Goal: Check status: Check status

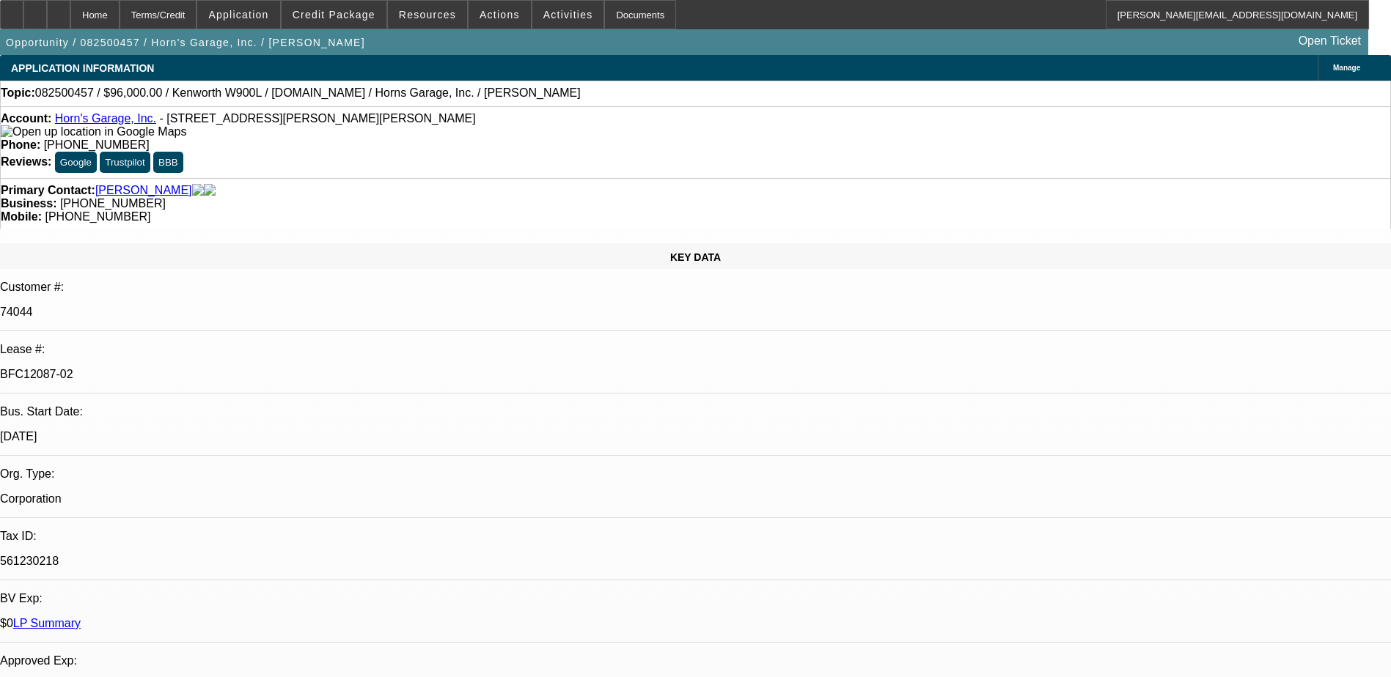
select select "0"
select select "2"
select select "0"
select select "2"
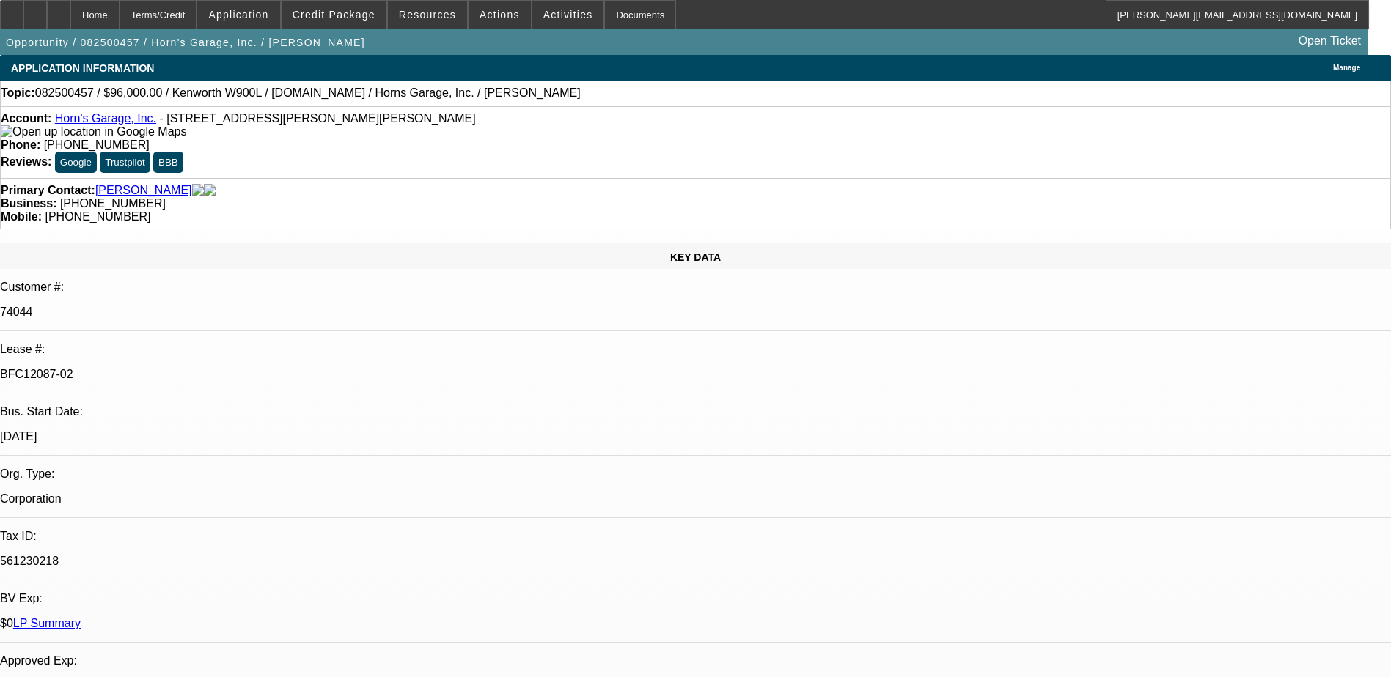
select select "0"
select select "2"
select select "0"
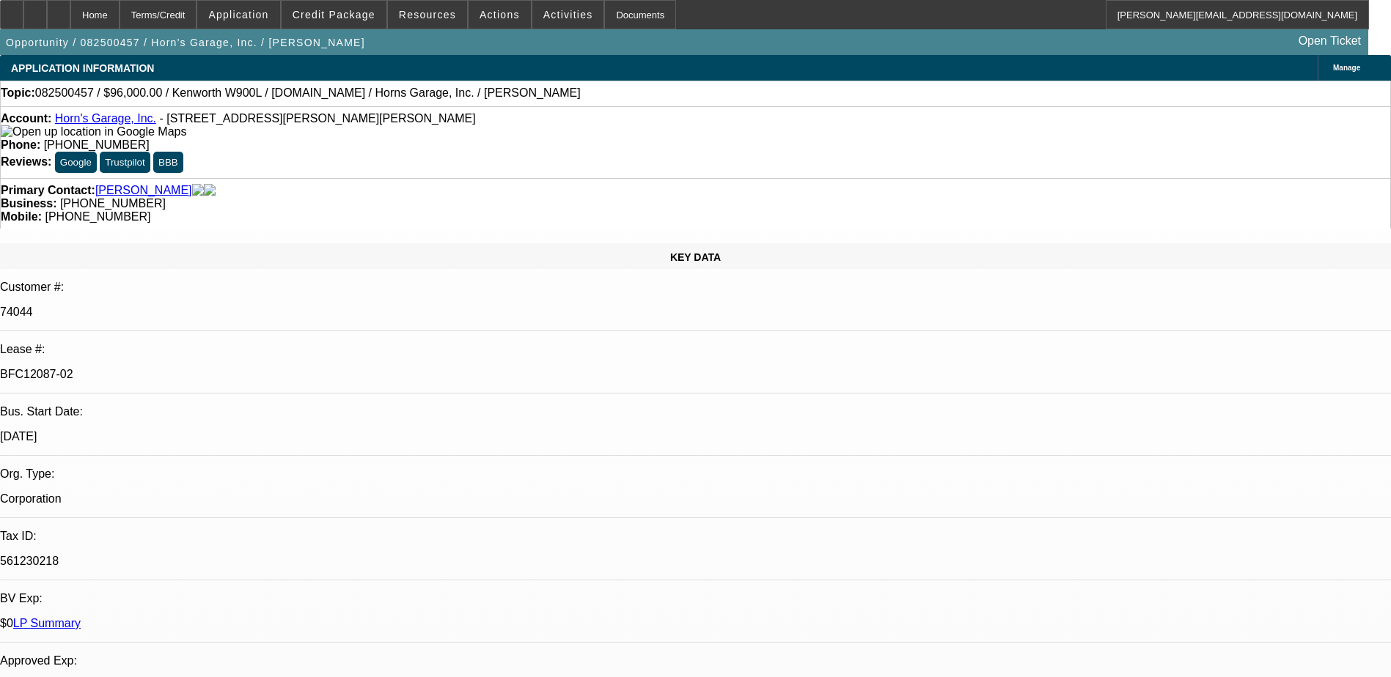
select select "0"
select select "1"
select select "2"
select select "6"
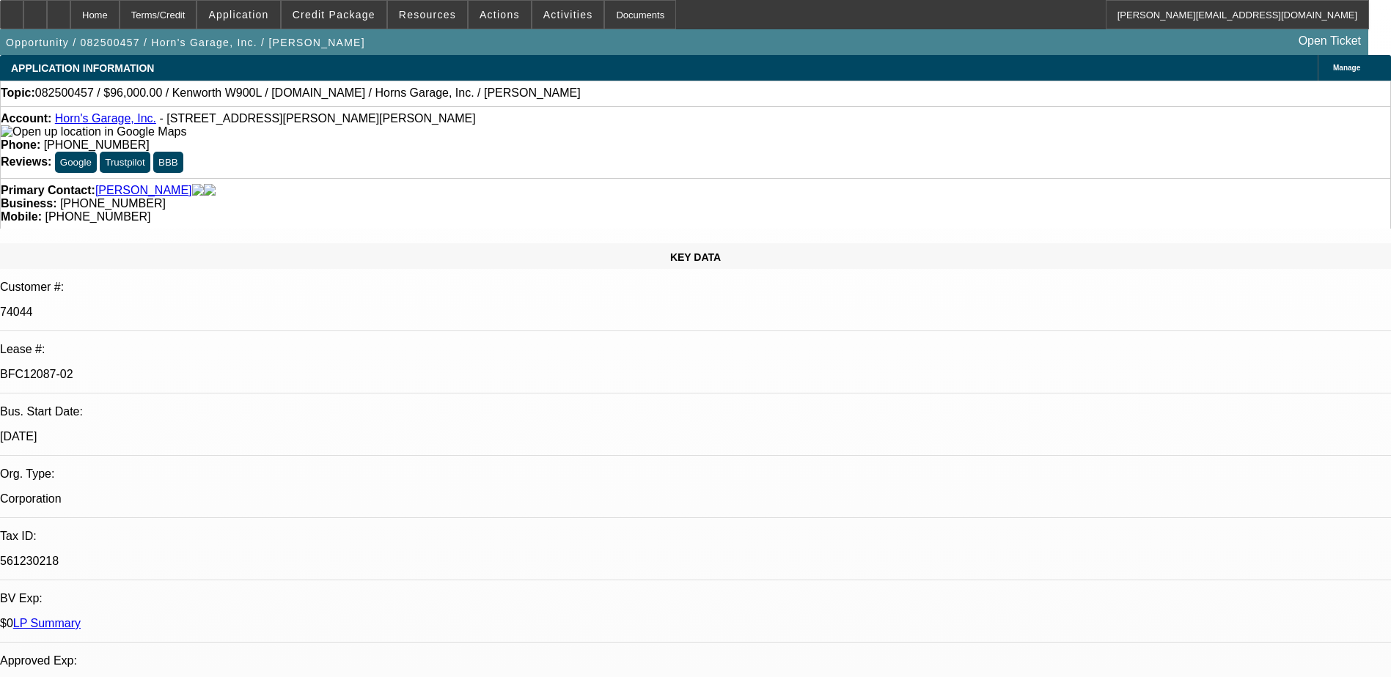
select select "1"
select select "2"
select select "6"
select select "1"
select select "2"
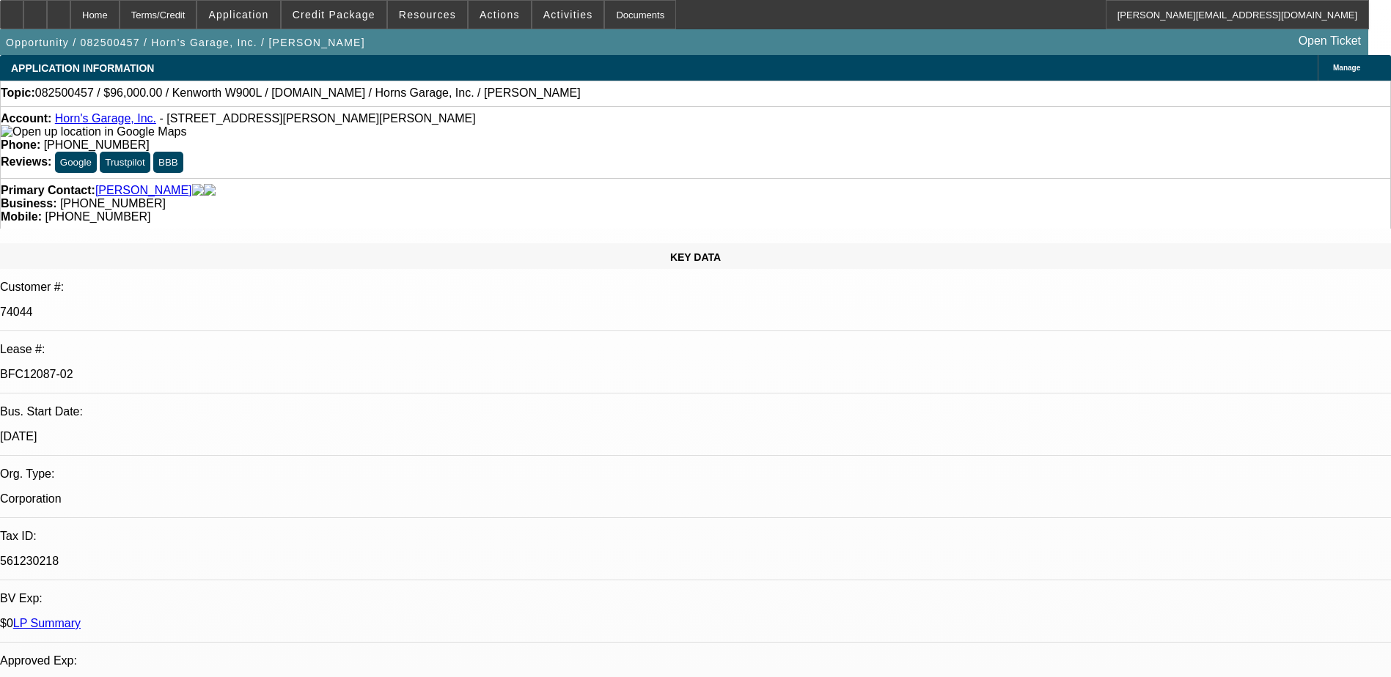
select select "6"
select select "1"
select select "6"
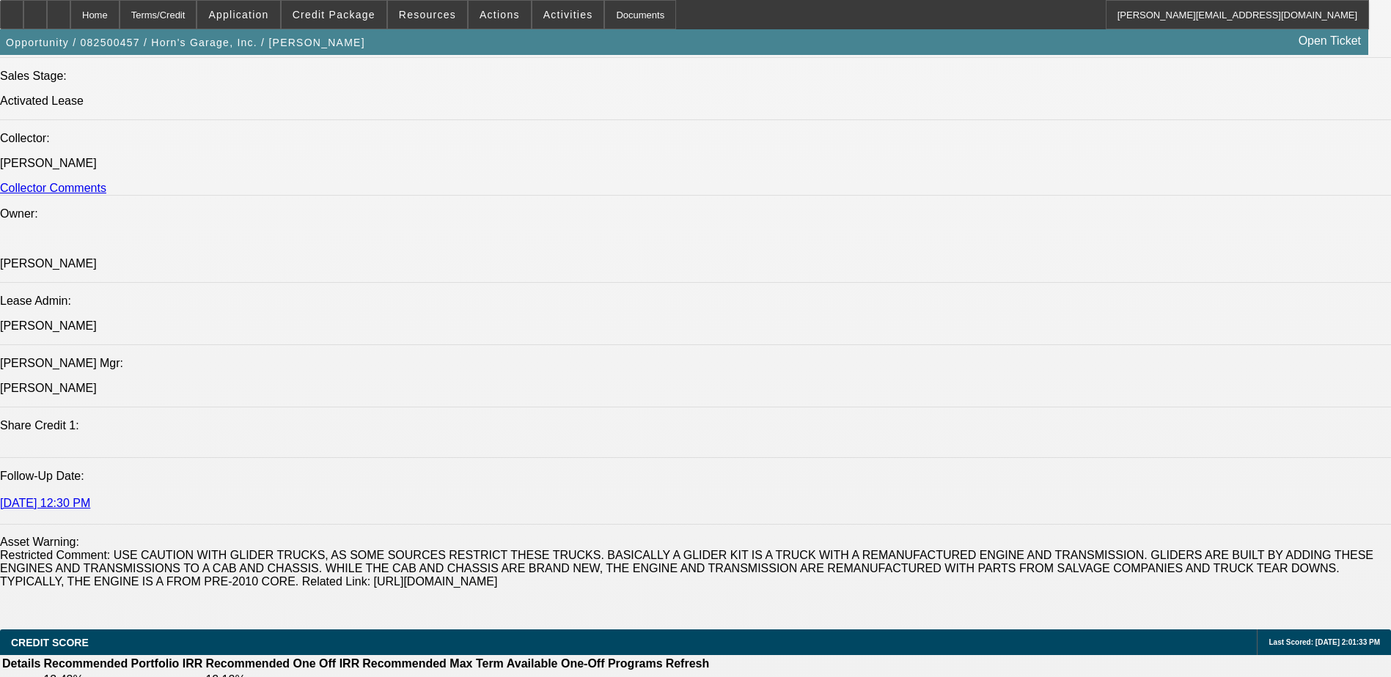
scroll to position [1535, 0]
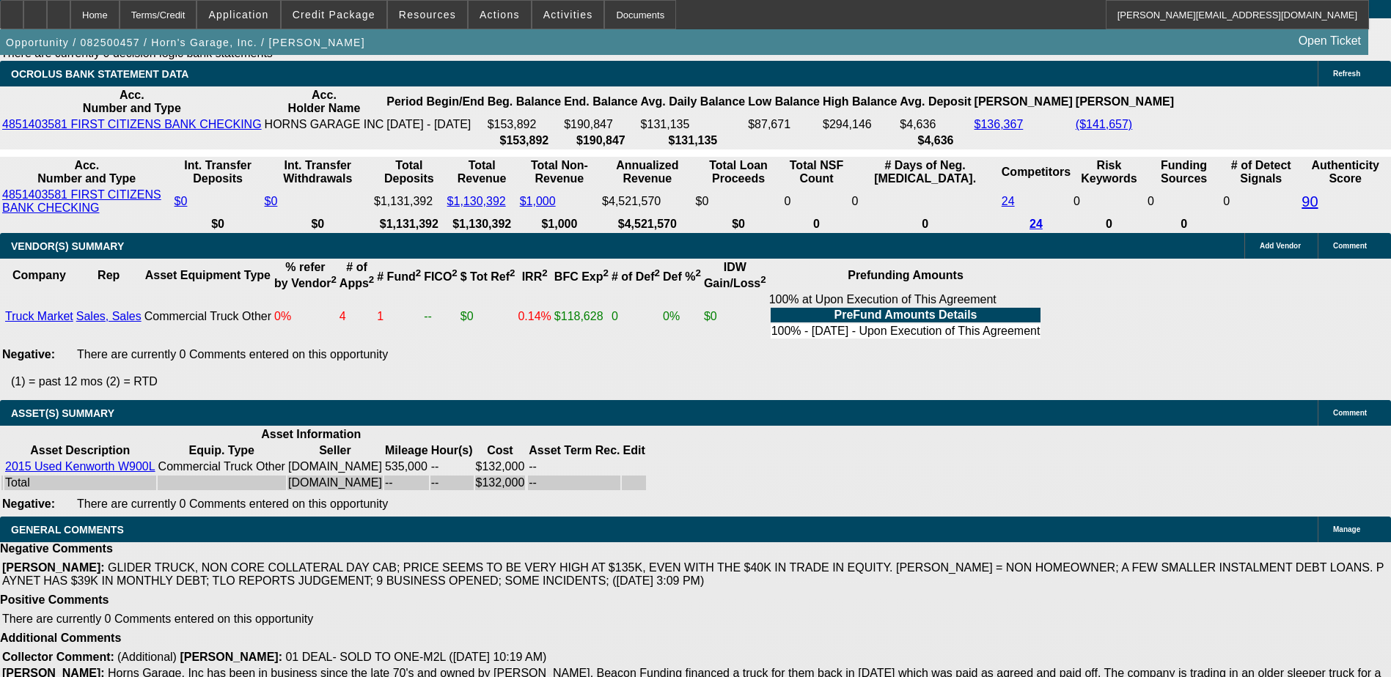
scroll to position [1932, 0]
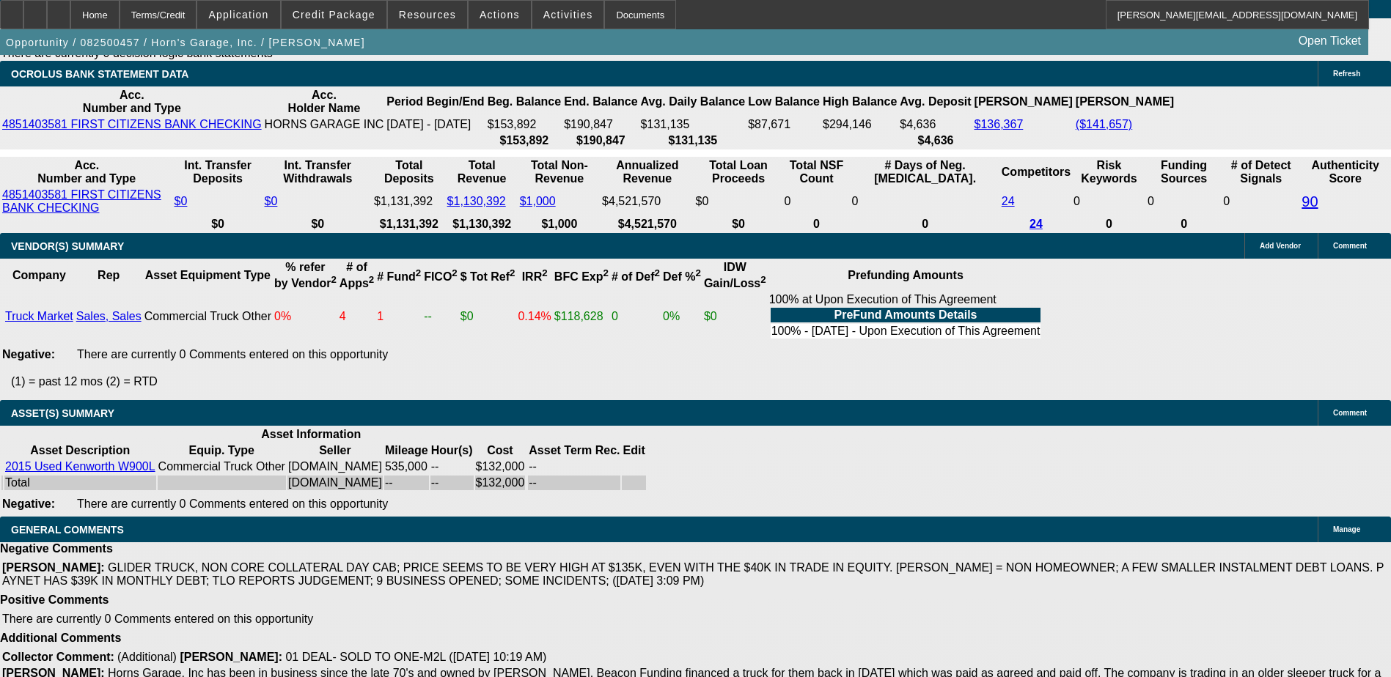
scroll to position [392, 0]
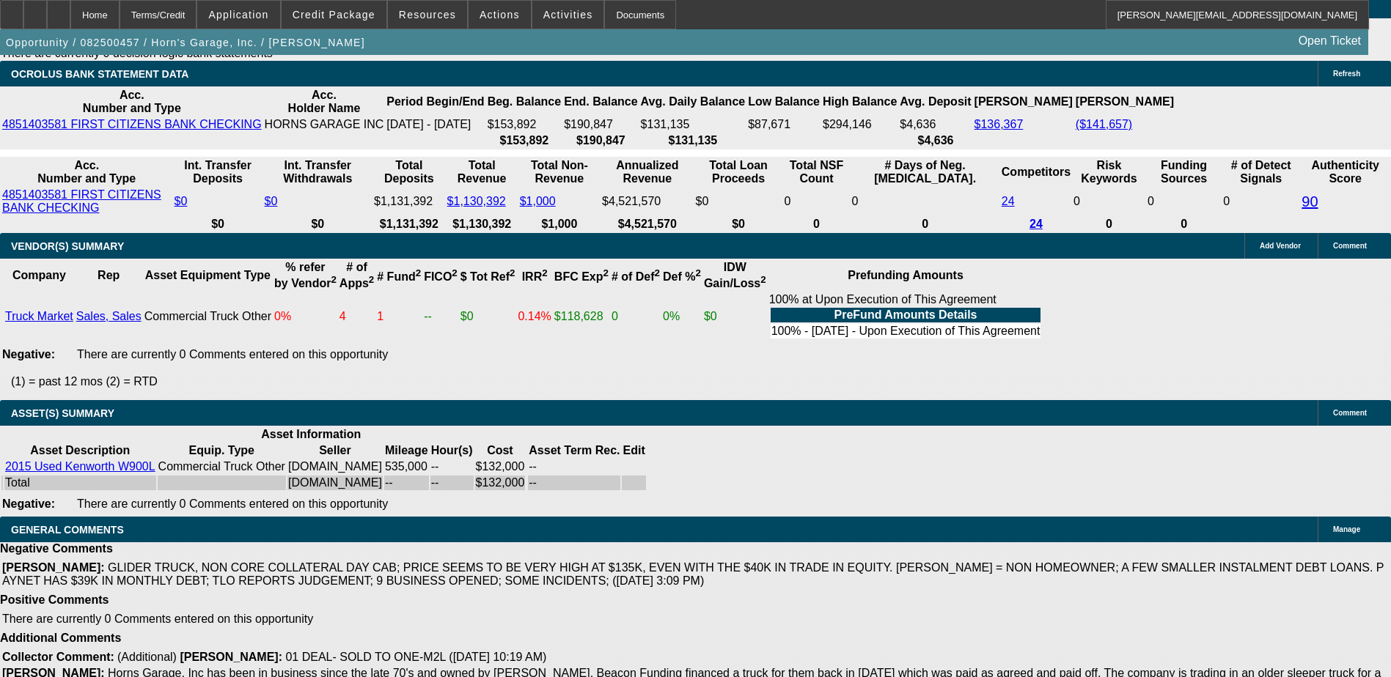
scroll to position [246, 0]
drag, startPoint x: 1043, startPoint y: 327, endPoint x: 1035, endPoint y: 308, distance: 20.4
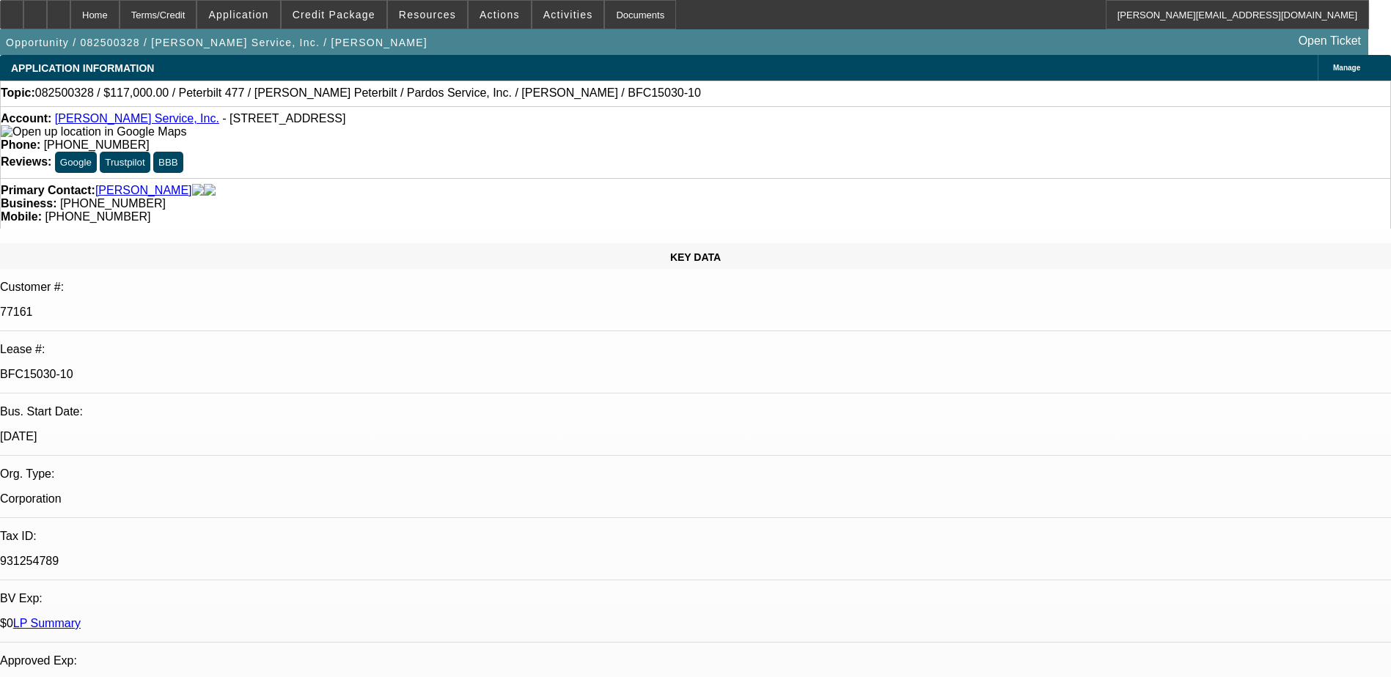
select select "0"
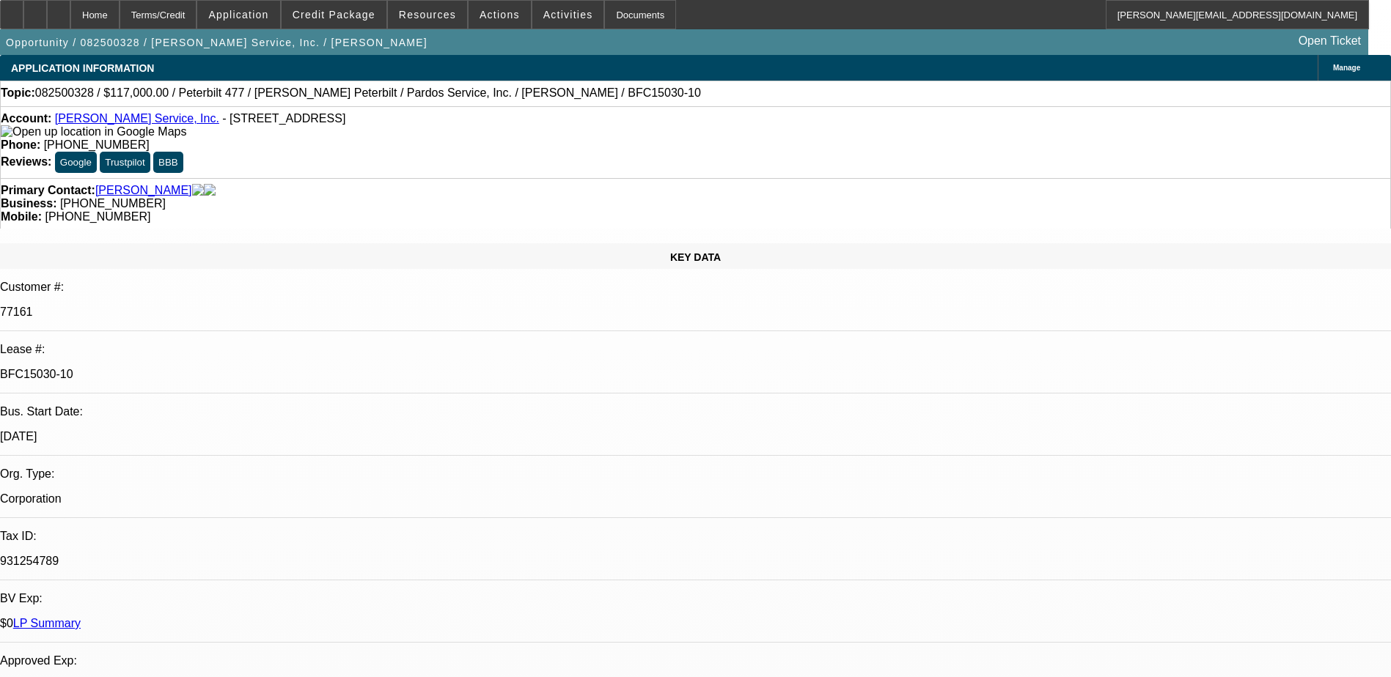
select select "0"
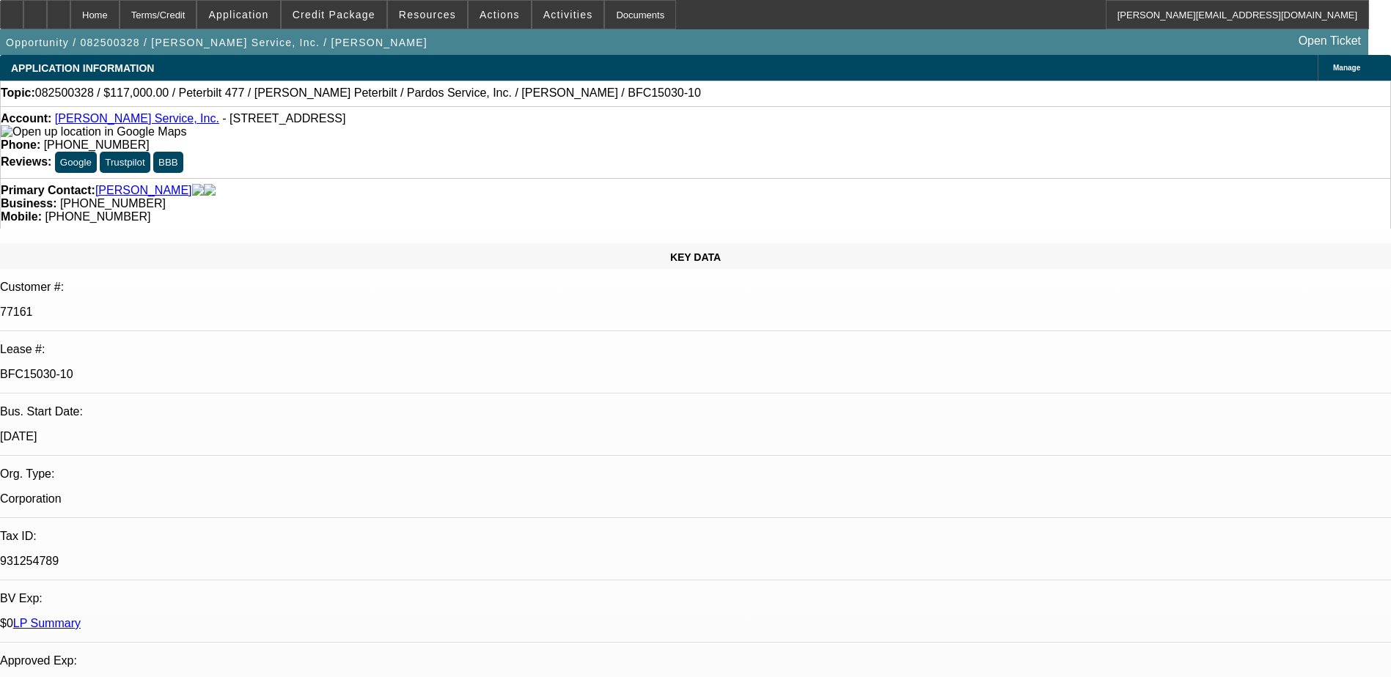
select select "0"
select select "1"
select select "2"
select select "6"
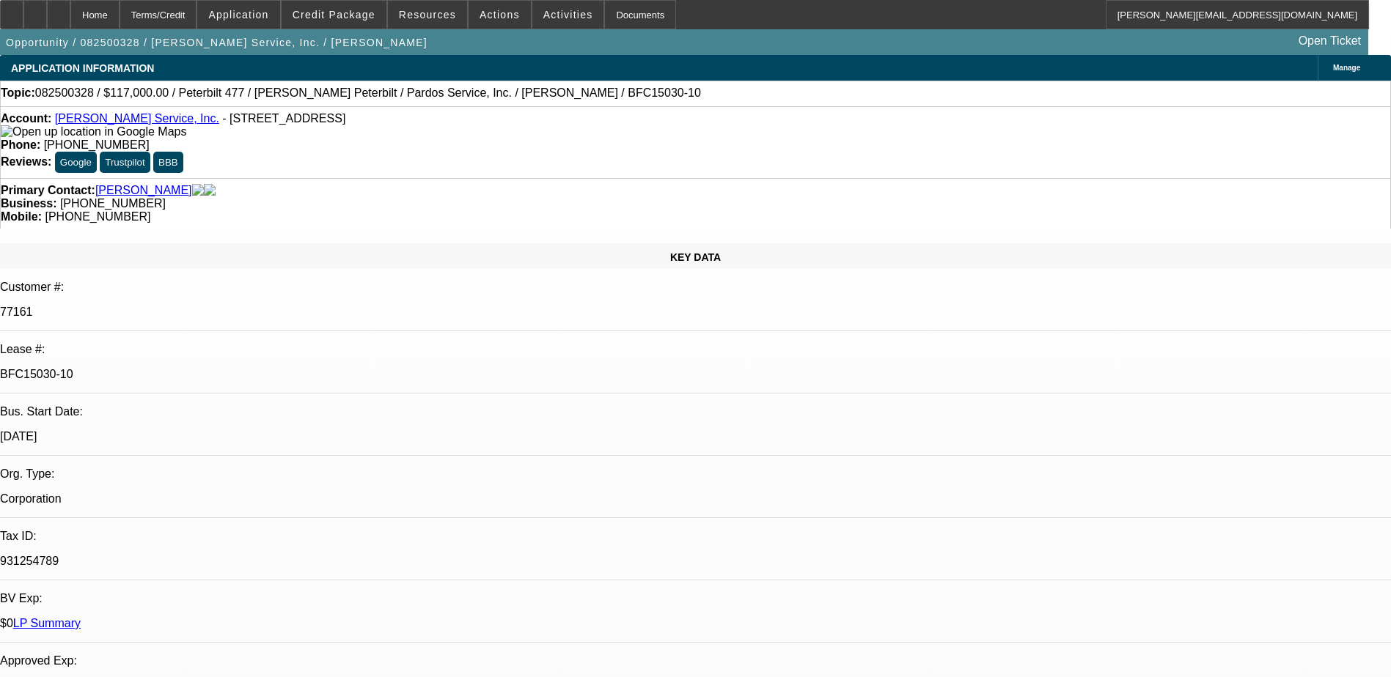
select select "1"
select select "6"
select select "1"
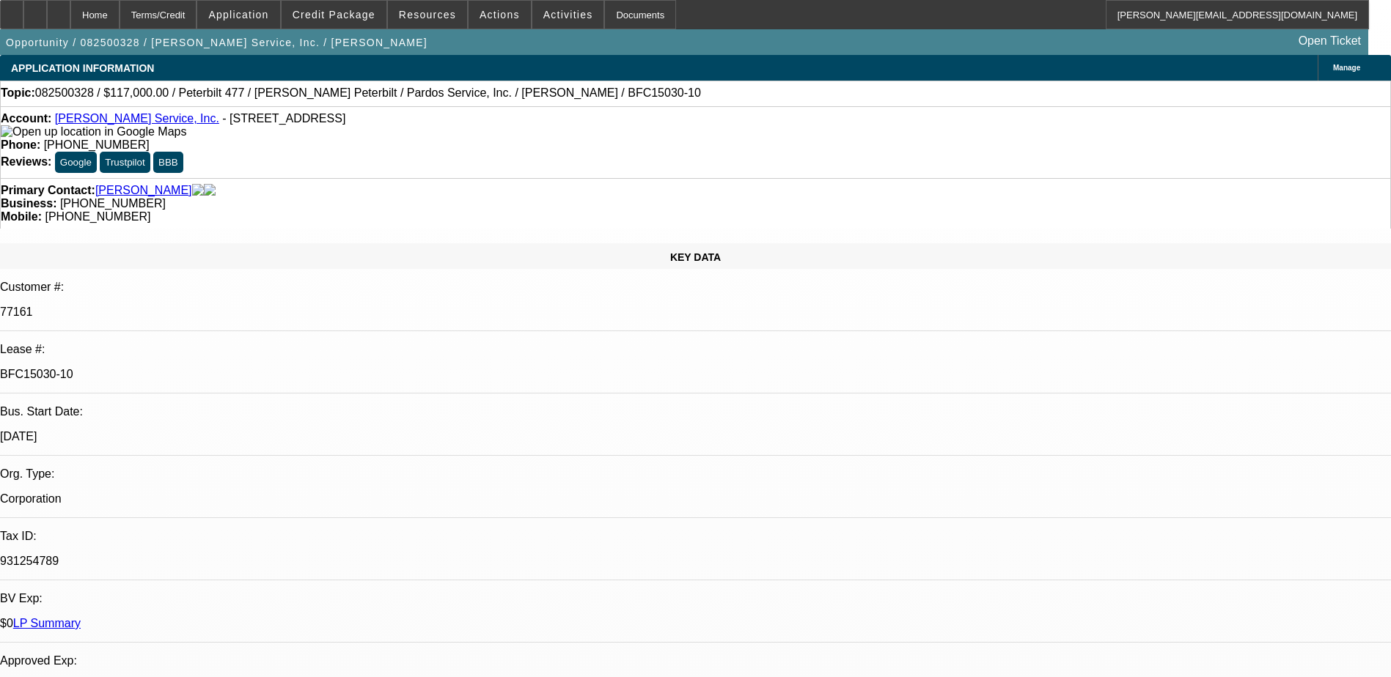
select select "6"
select select "1"
select select "6"
select select "0"
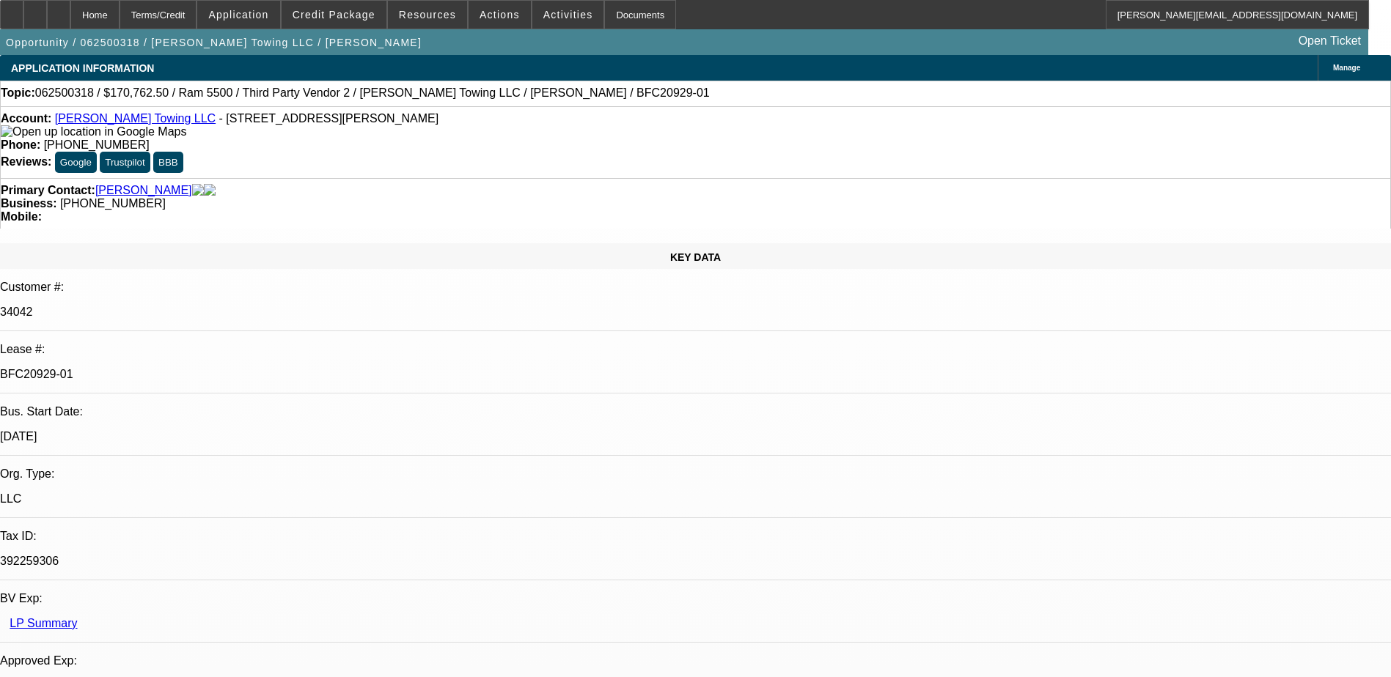
select select "0"
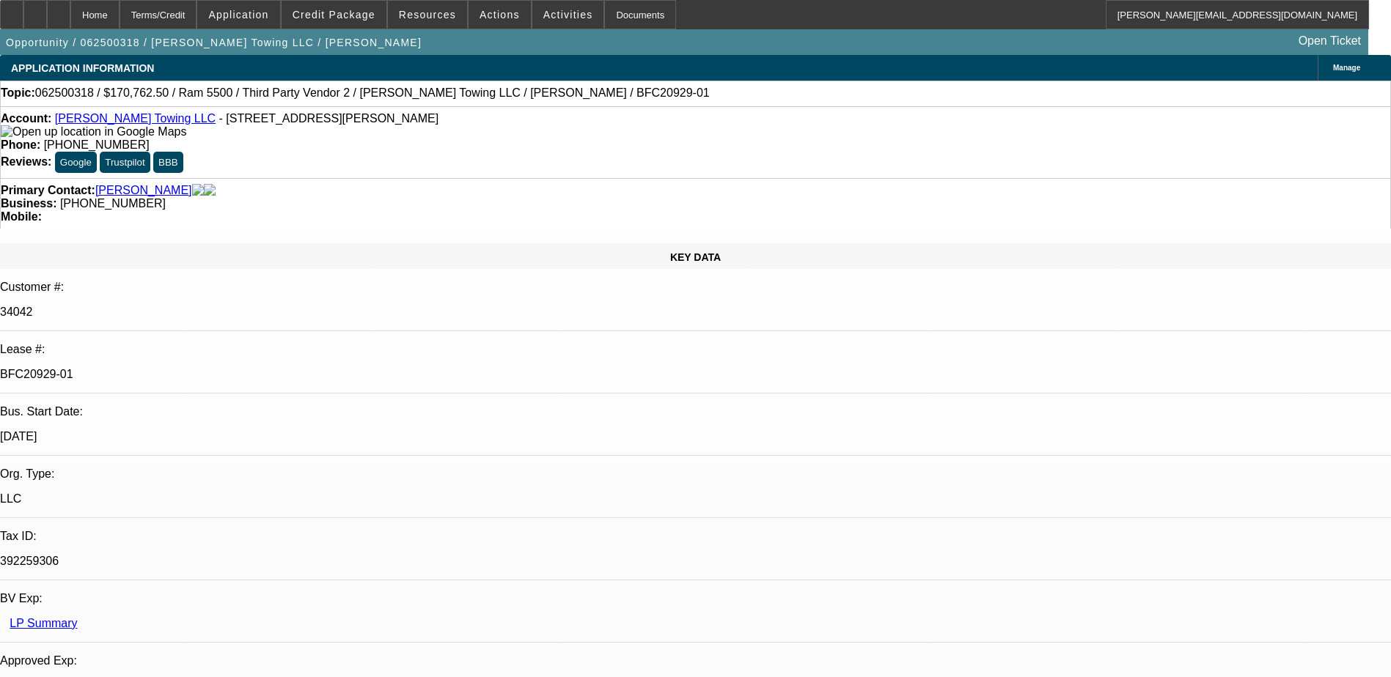
select select "0"
select select "1"
select select "2"
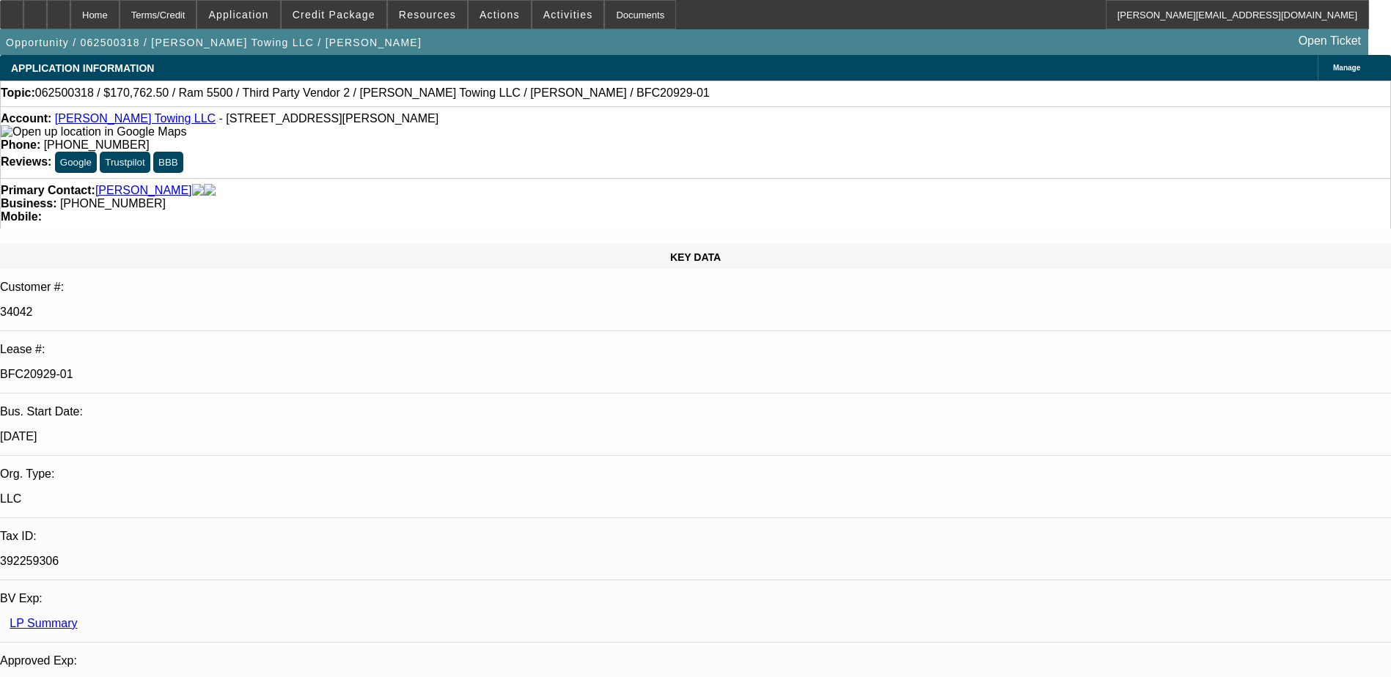
select select "6"
select select "1"
select select "2"
select select "6"
select select "1"
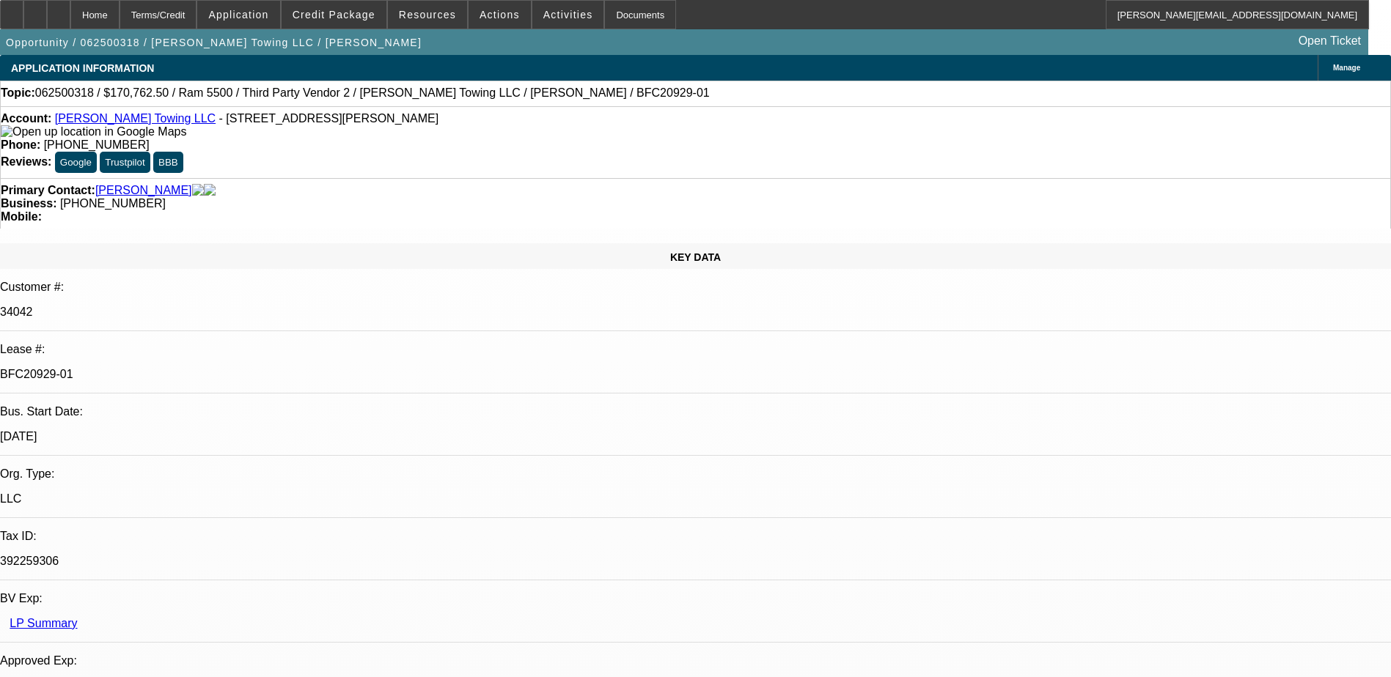
select select "2"
select select "6"
select select "1"
select select "2"
select select "6"
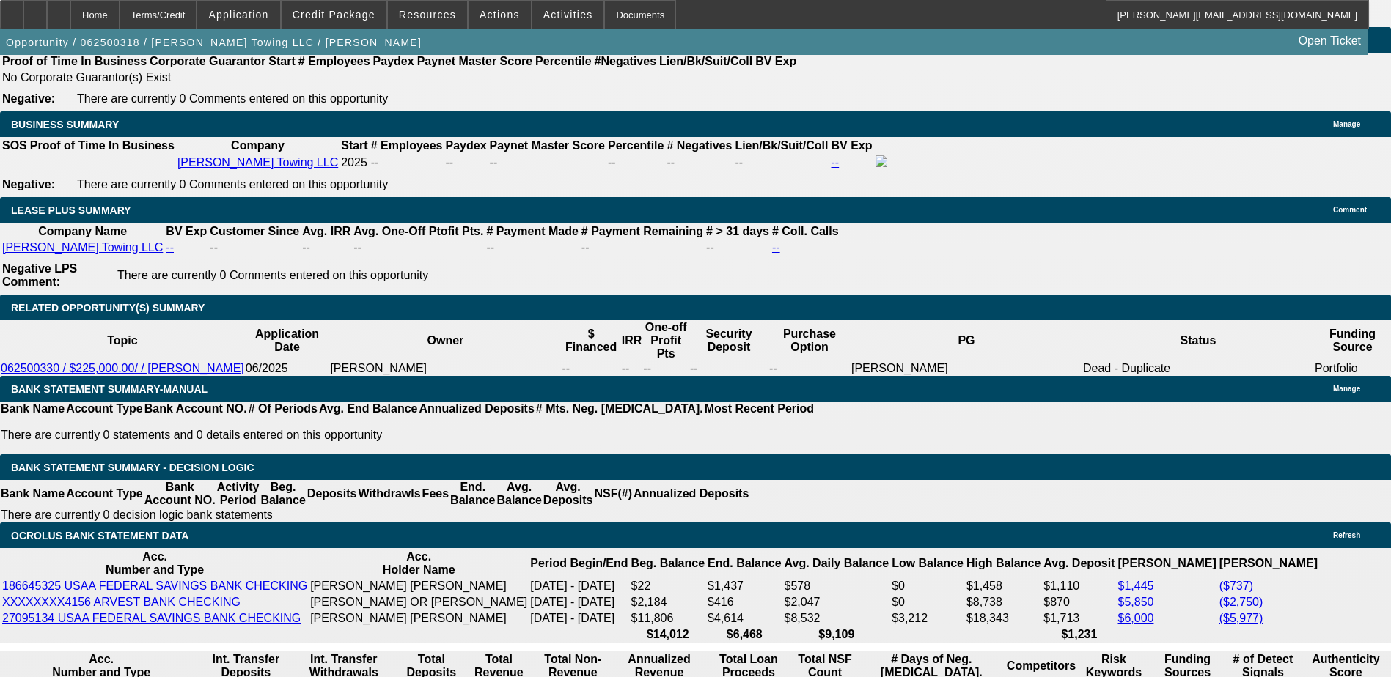
scroll to position [2493, 0]
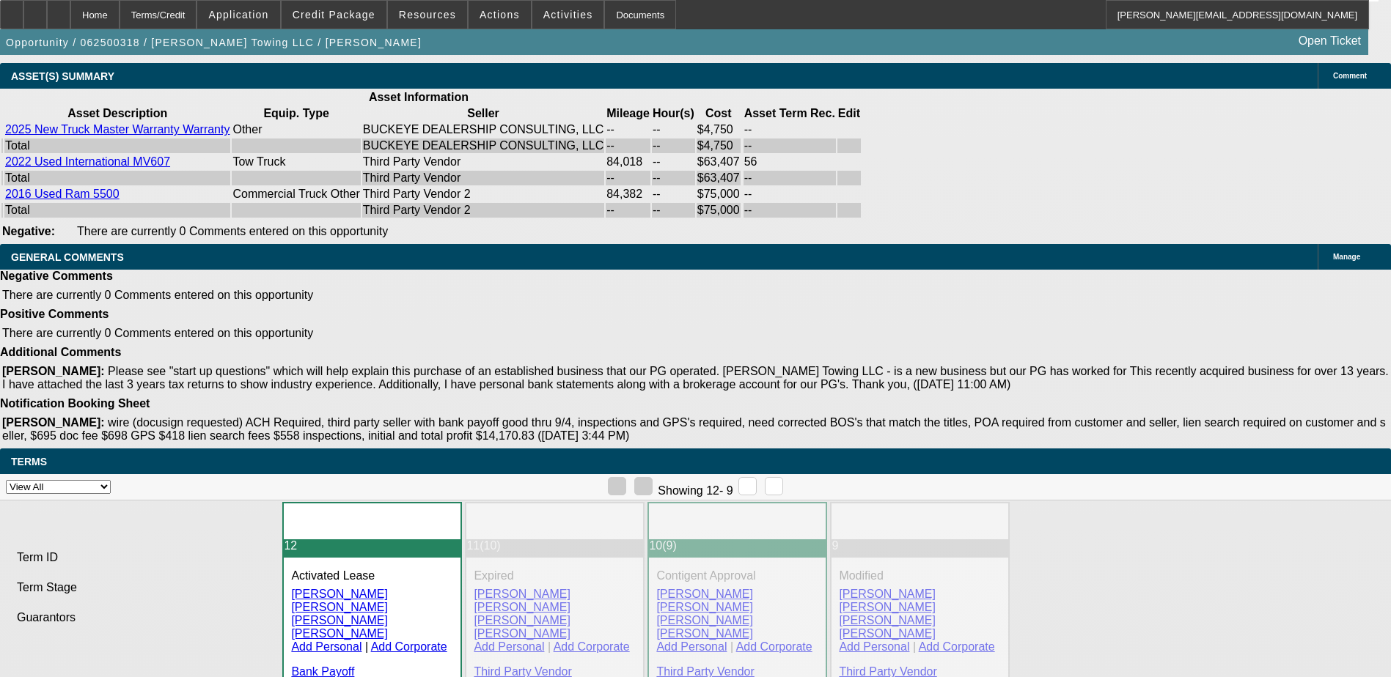
scroll to position [3581, 0]
